Goal: Information Seeking & Learning: Learn about a topic

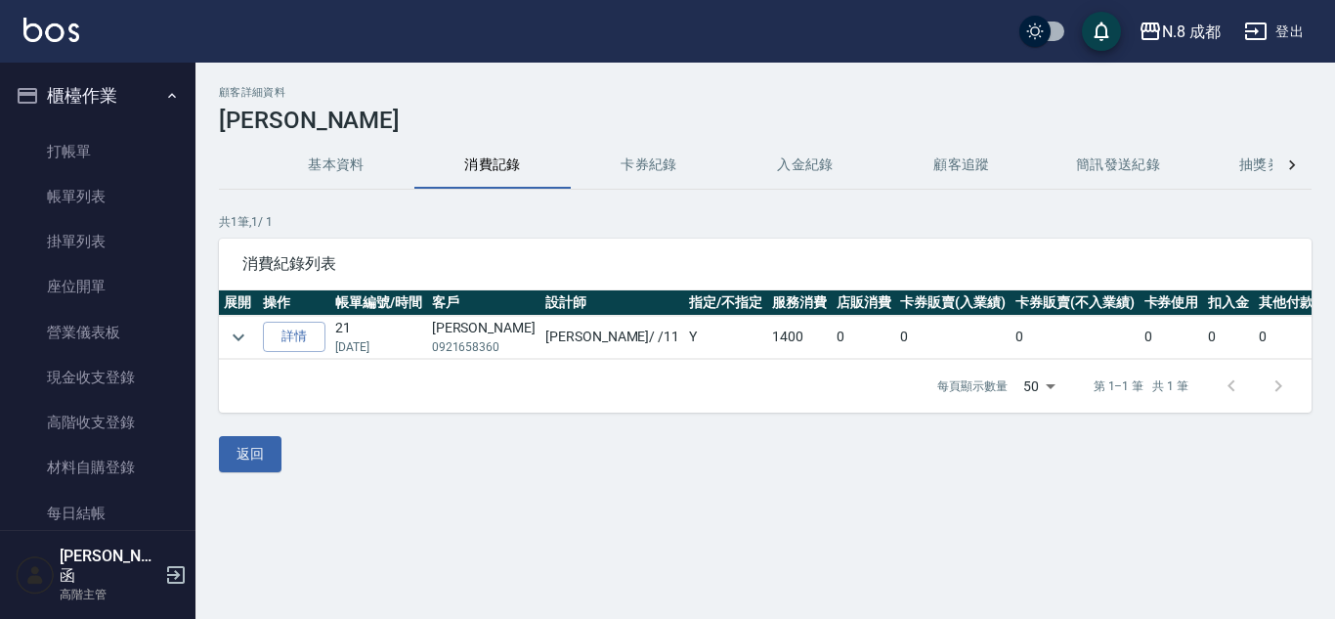
scroll to position [507, 0]
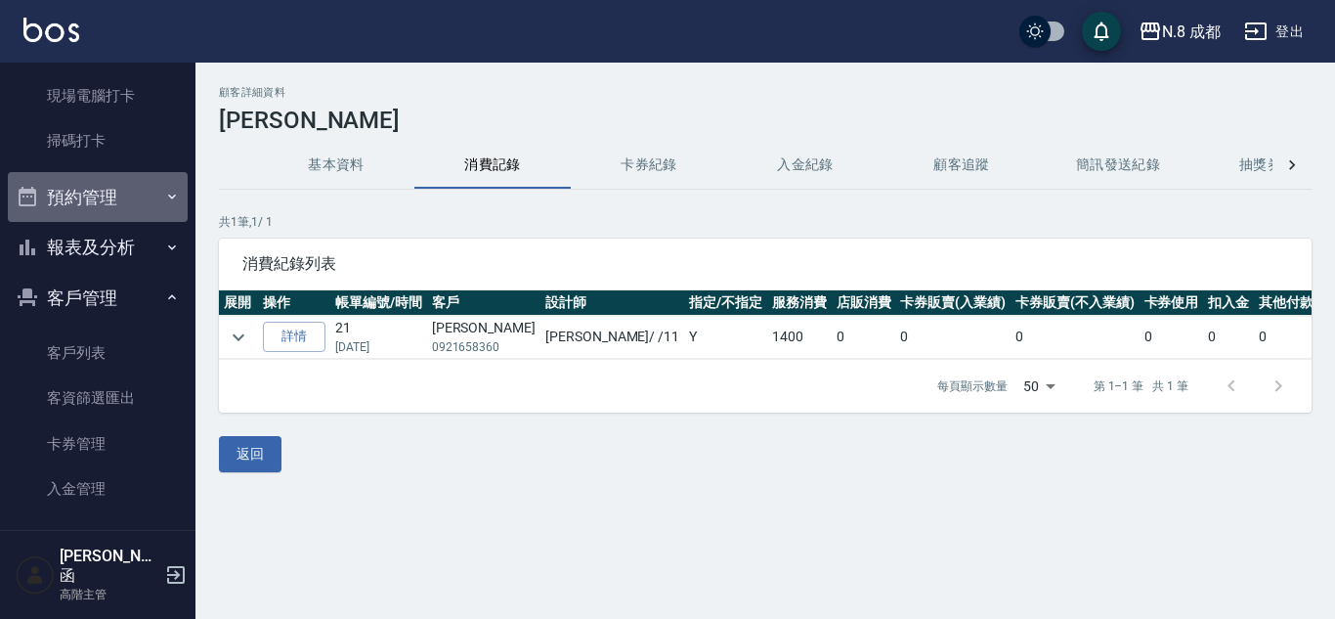
click at [133, 197] on button "預約管理" at bounding box center [98, 197] width 180 height 51
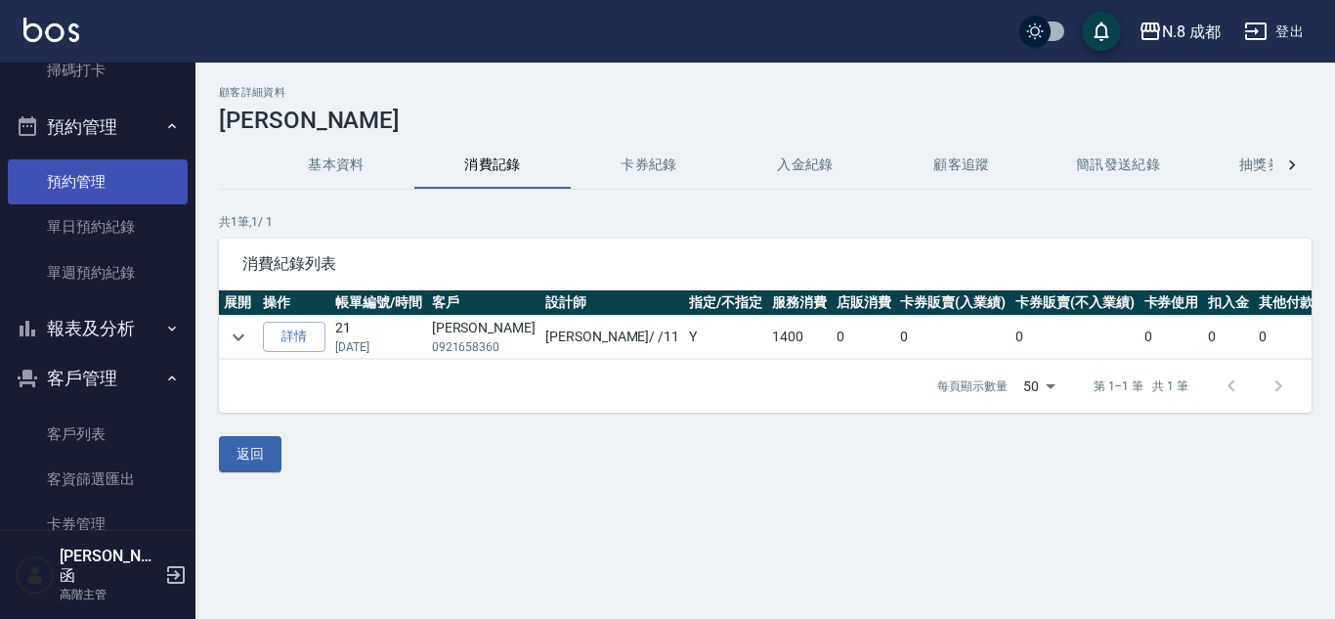
scroll to position [703, 0]
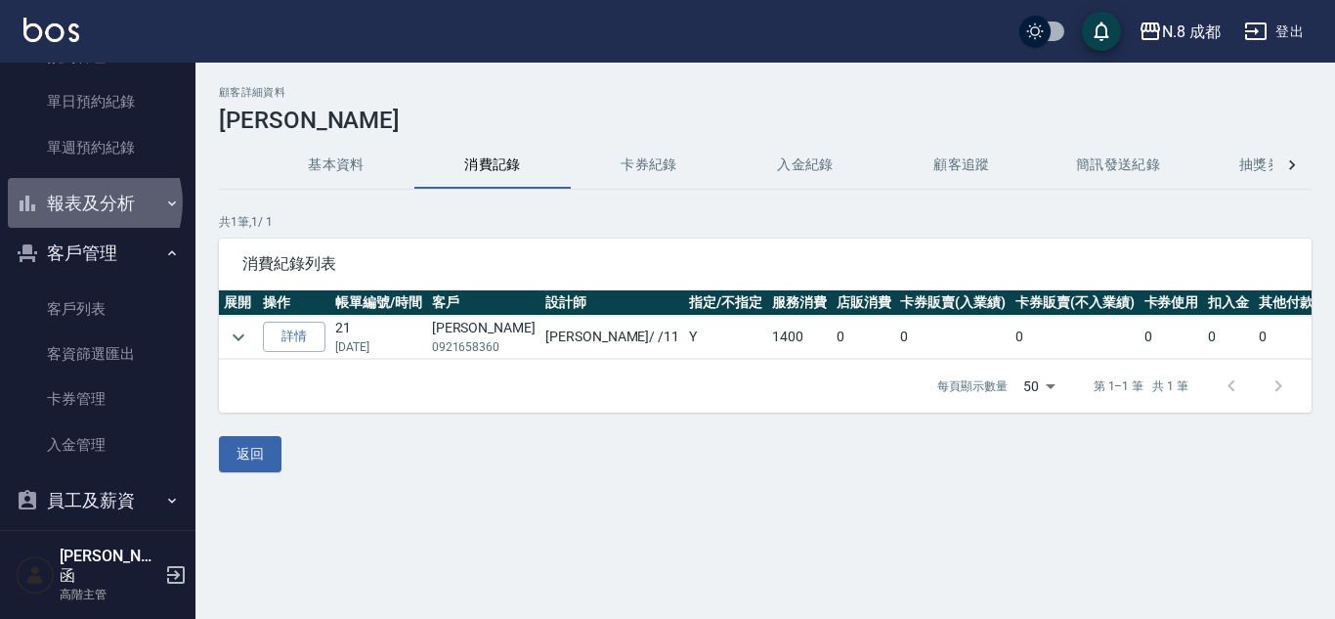
click at [83, 203] on button "報表及分析" at bounding box center [98, 203] width 180 height 51
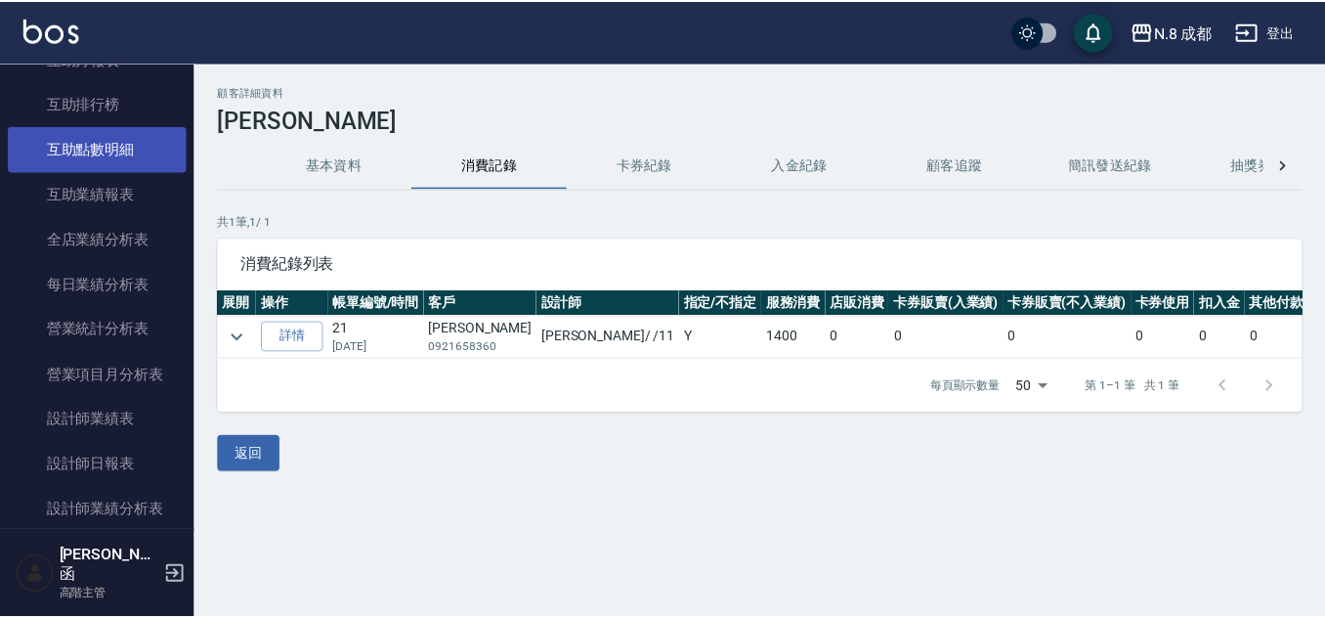
scroll to position [1192, 0]
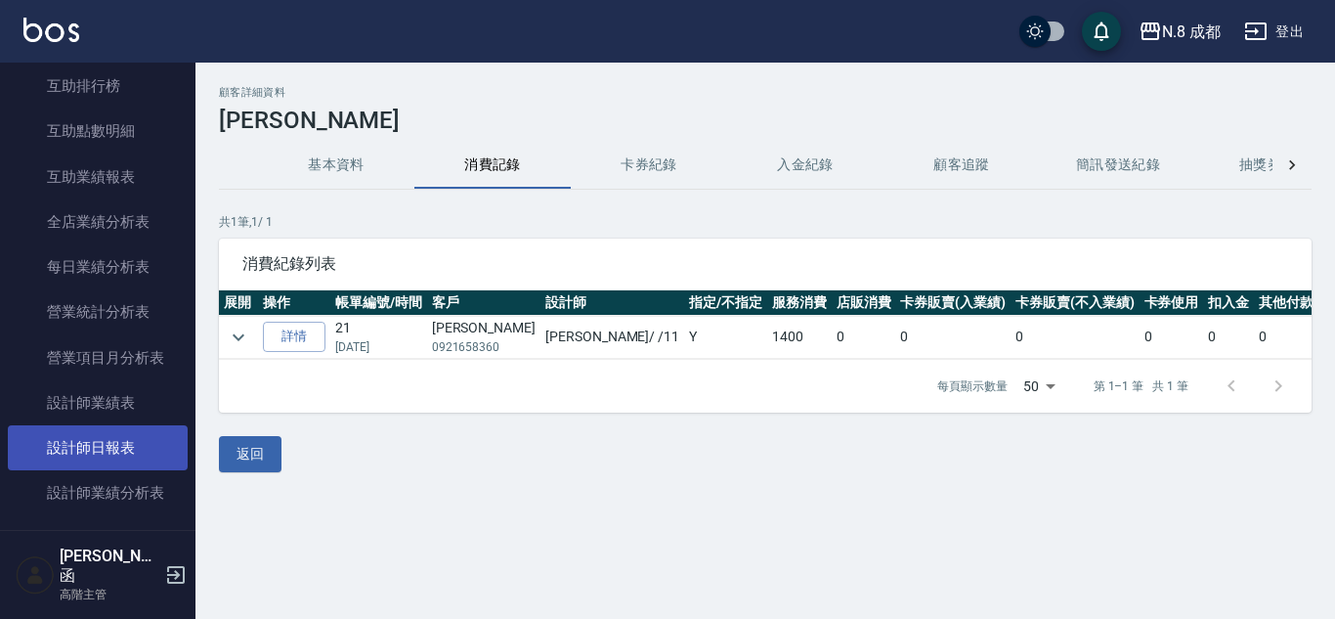
click at [107, 459] on link "設計師日報表" at bounding box center [98, 447] width 180 height 45
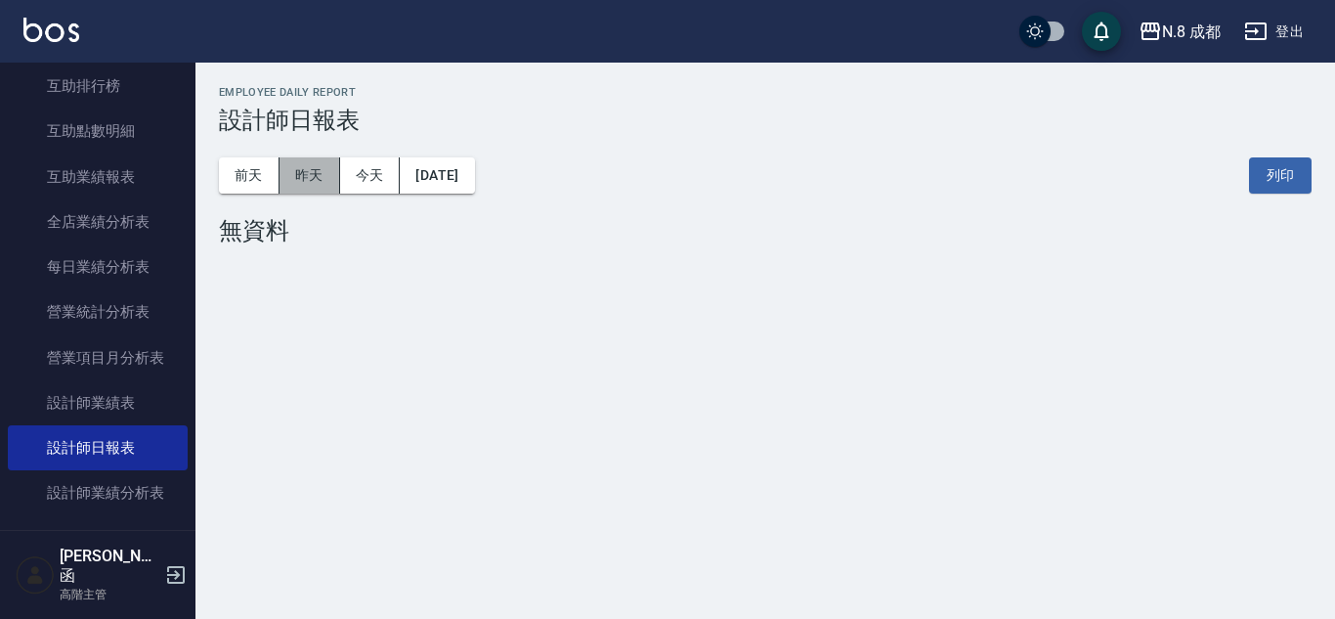
click at [329, 176] on button "昨天" at bounding box center [310, 175] width 61 height 36
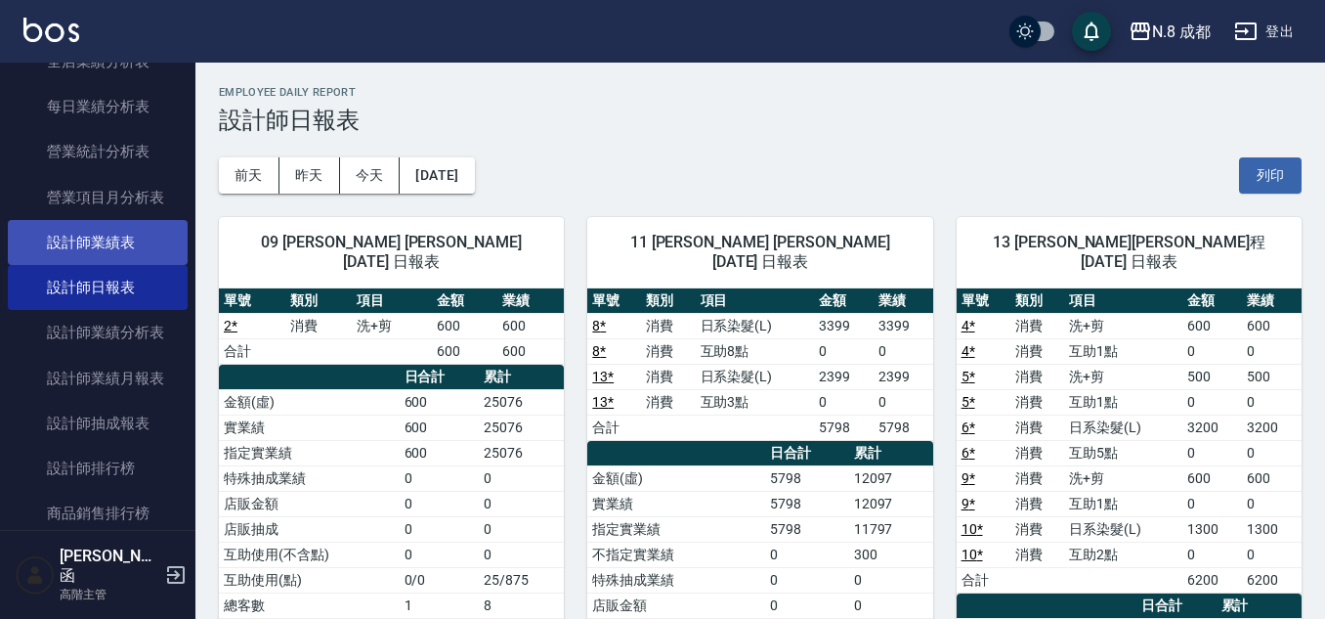
scroll to position [1387, 0]
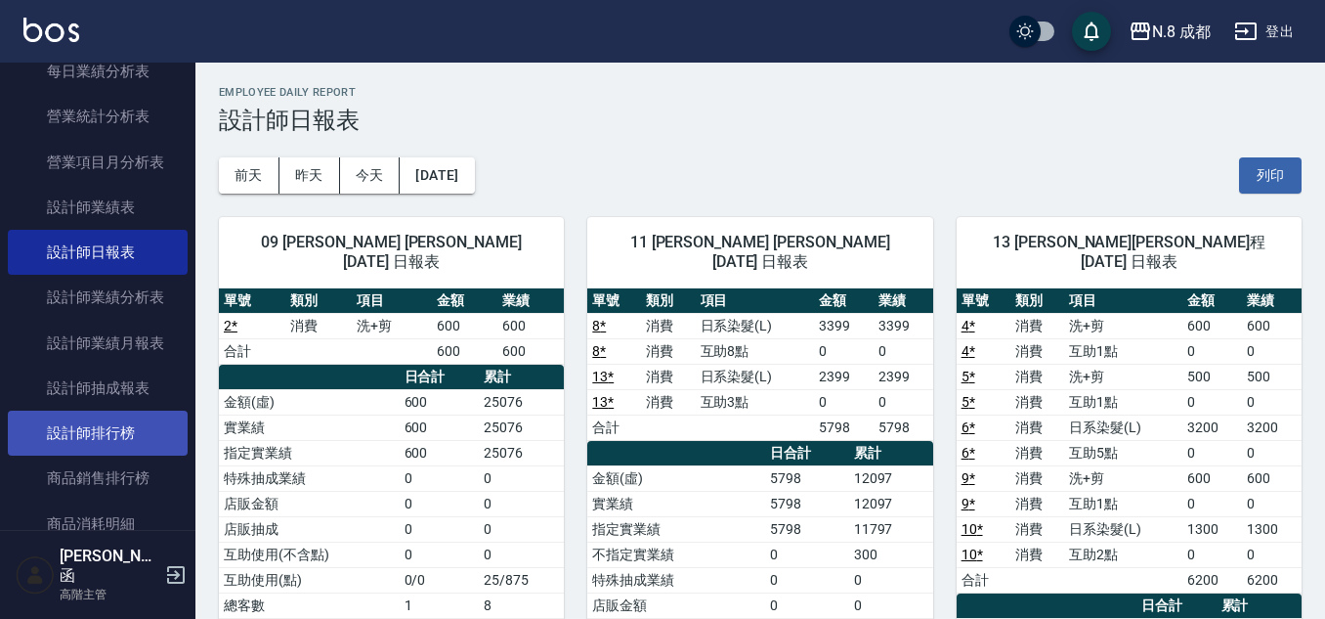
click at [111, 428] on link "設計師排行榜" at bounding box center [98, 433] width 180 height 45
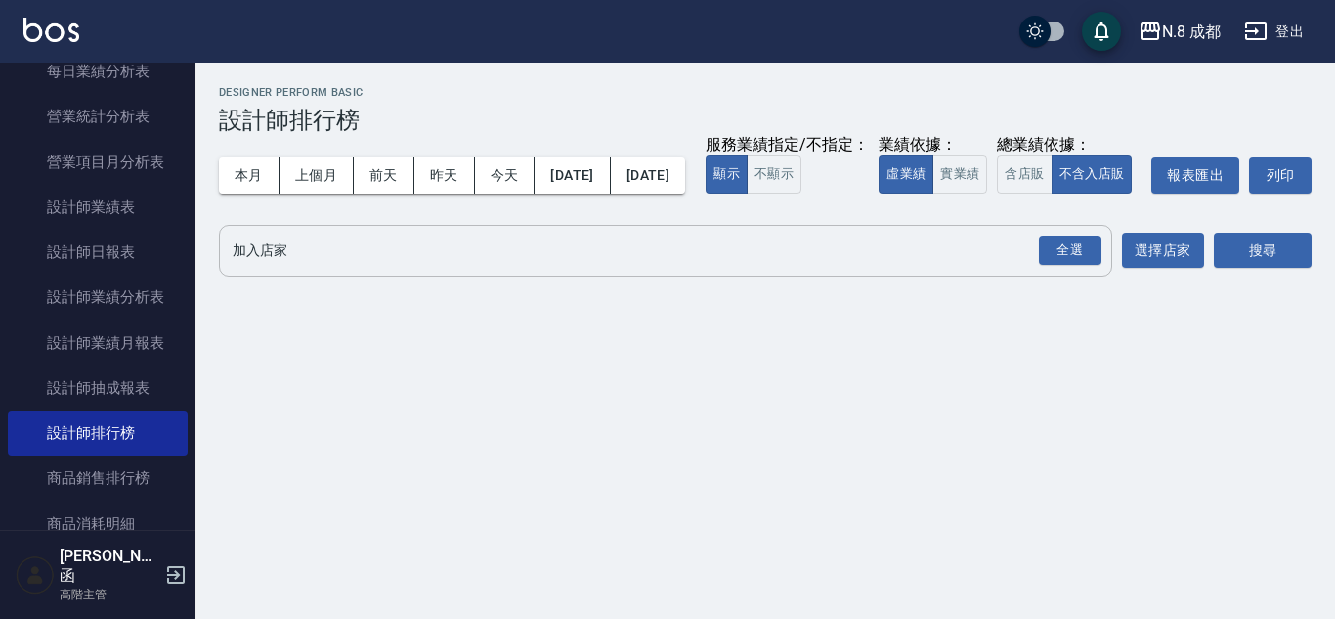
click at [313, 268] on input "加入店家" at bounding box center [651, 251] width 846 height 34
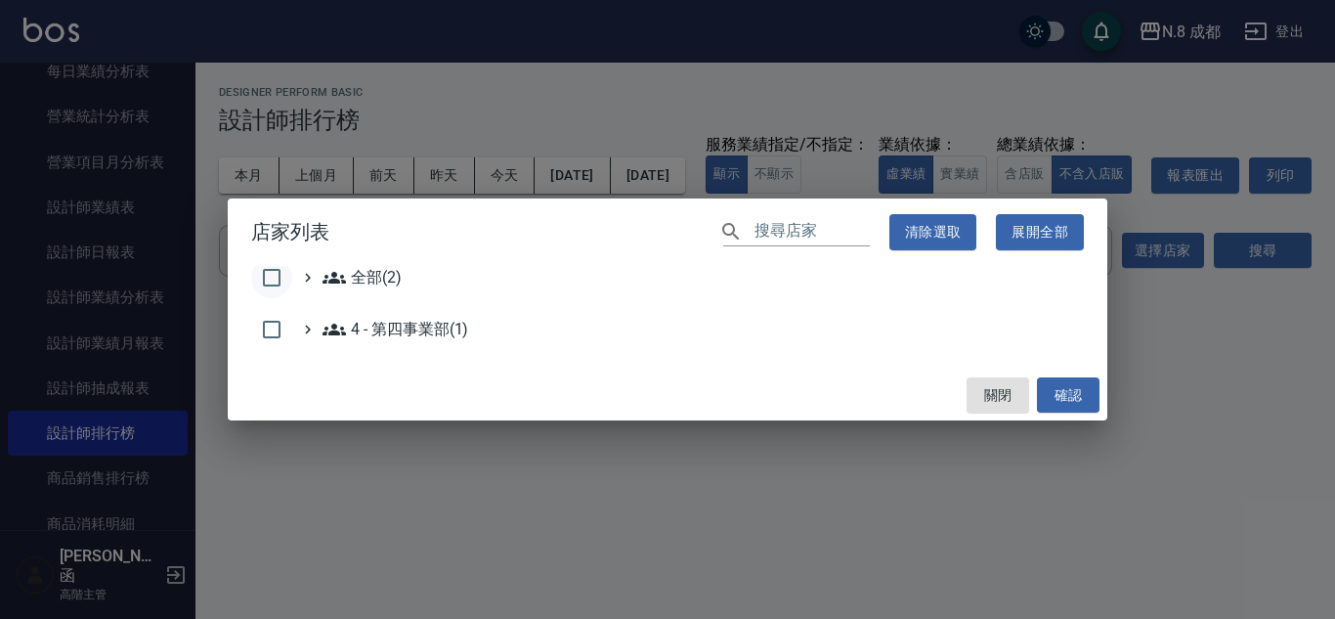
click at [282, 271] on input "checkbox" at bounding box center [271, 277] width 41 height 41
checkbox input "true"
click at [1091, 403] on button "確認" at bounding box center [1068, 395] width 63 height 36
checkbox input "false"
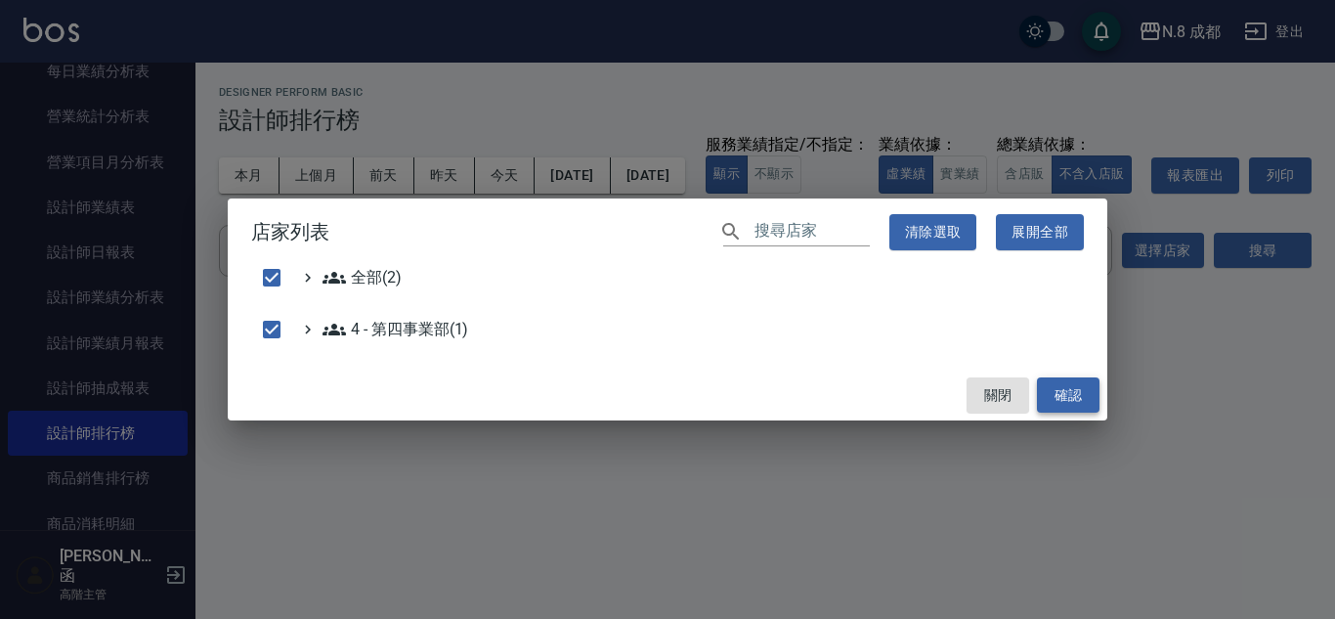
checkbox input "false"
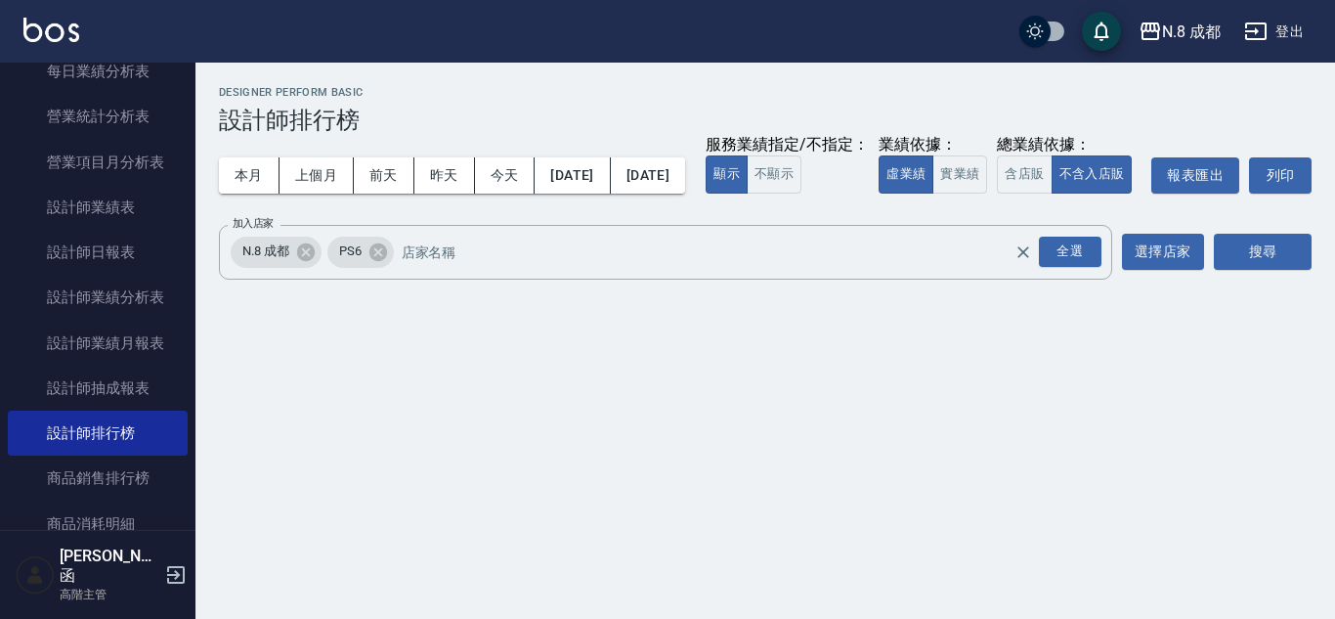
click at [1235, 280] on div "搜尋" at bounding box center [1263, 252] width 98 height 55
click at [1241, 280] on div "搜尋" at bounding box center [1263, 252] width 98 height 55
click at [1254, 270] on button "搜尋" at bounding box center [1263, 252] width 98 height 36
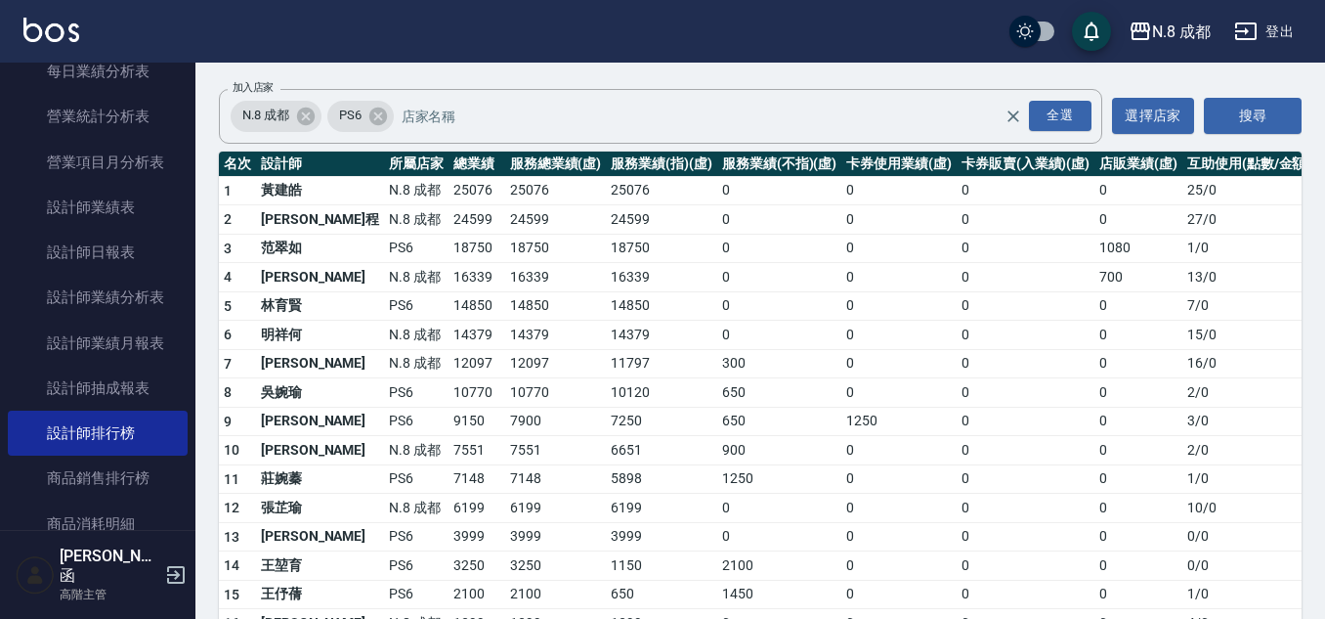
scroll to position [76, 0]
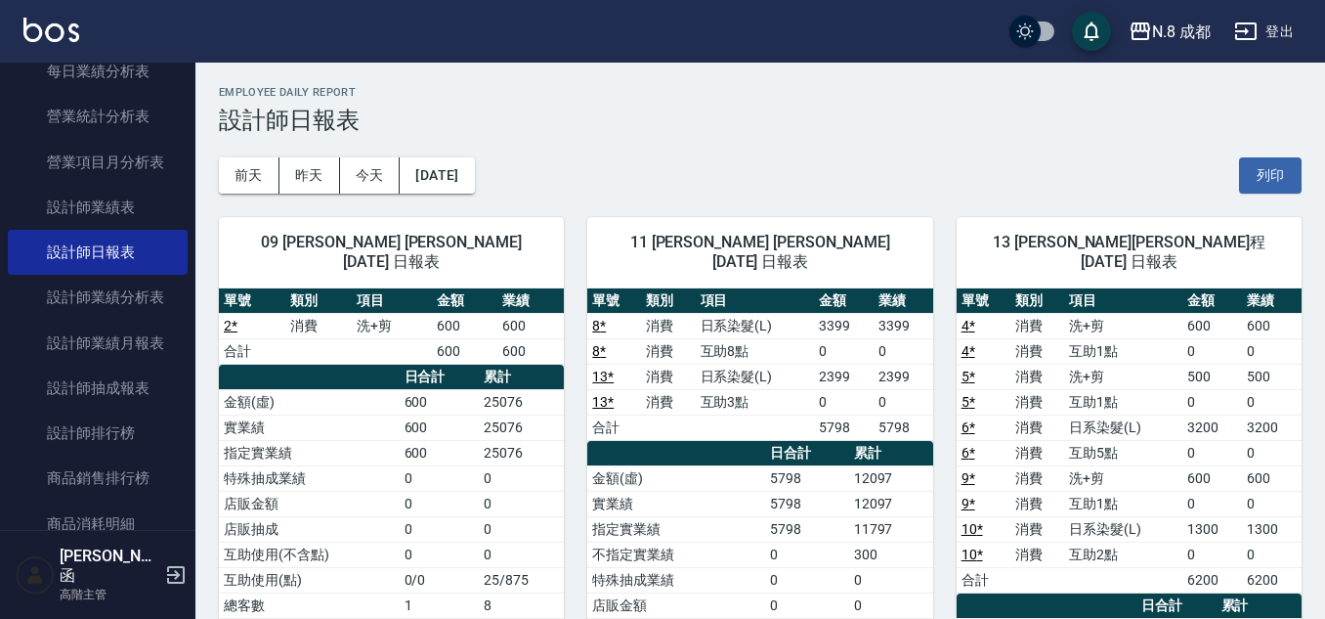
scroll to position [779, 0]
